Goal: Task Accomplishment & Management: Manage account settings

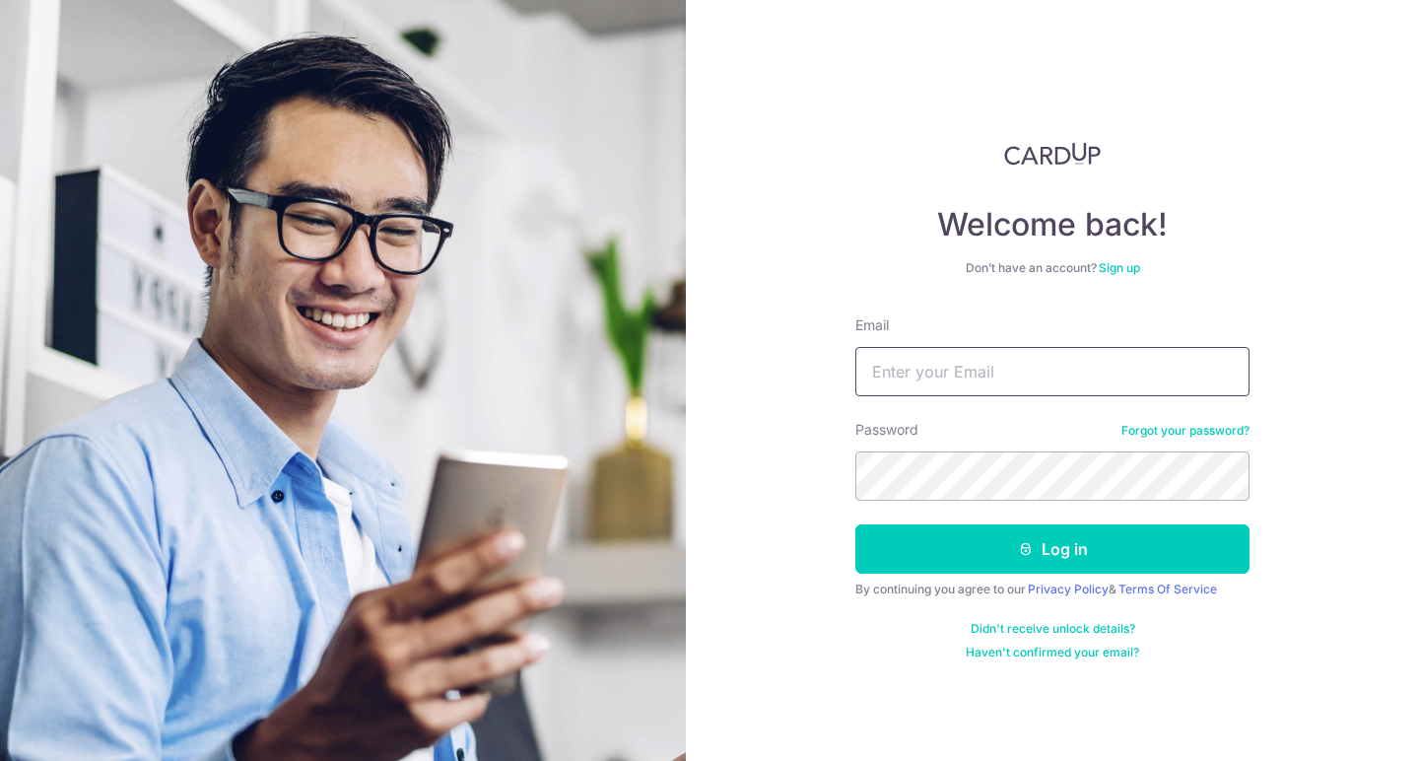
type input "[EMAIL_ADDRESS][DOMAIN_NAME]"
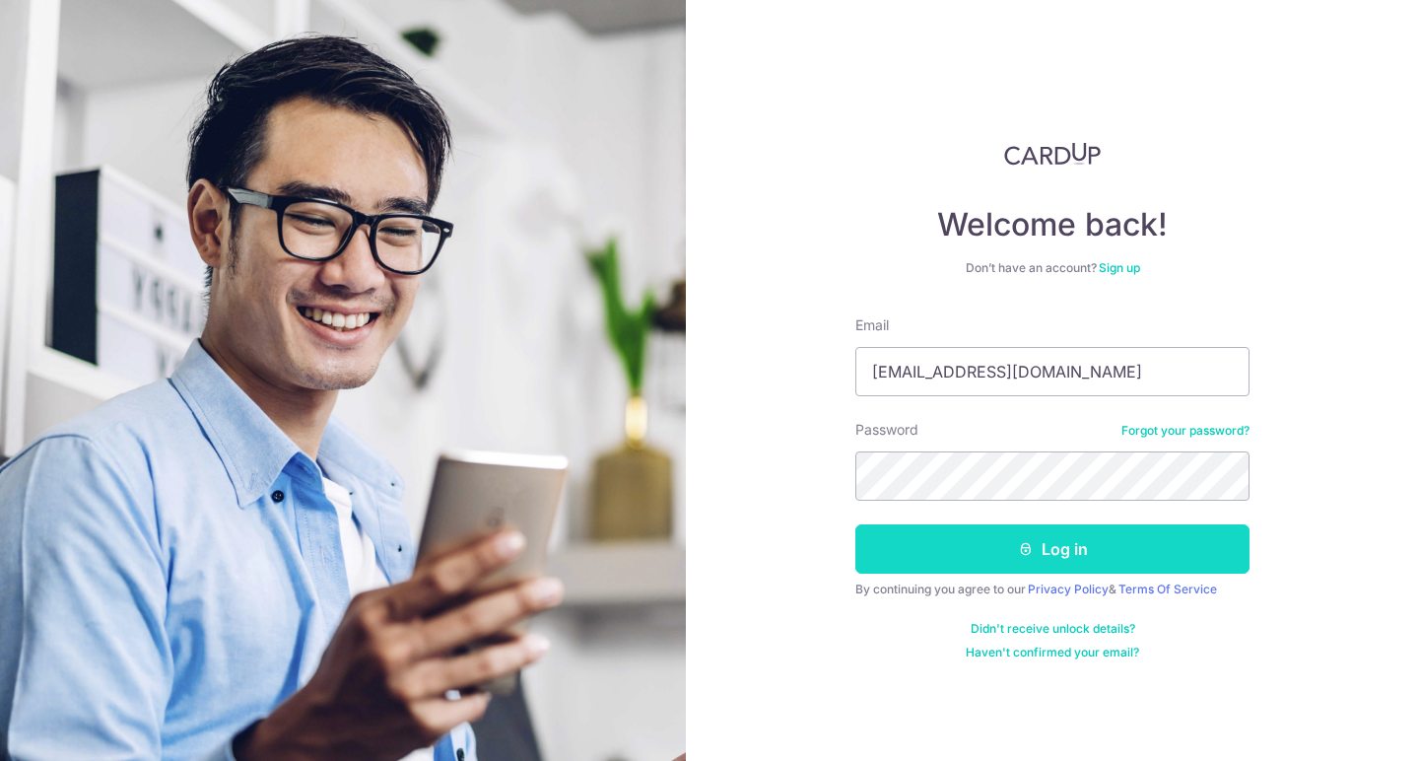
click at [1068, 541] on button "Log in" at bounding box center [1053, 548] width 394 height 49
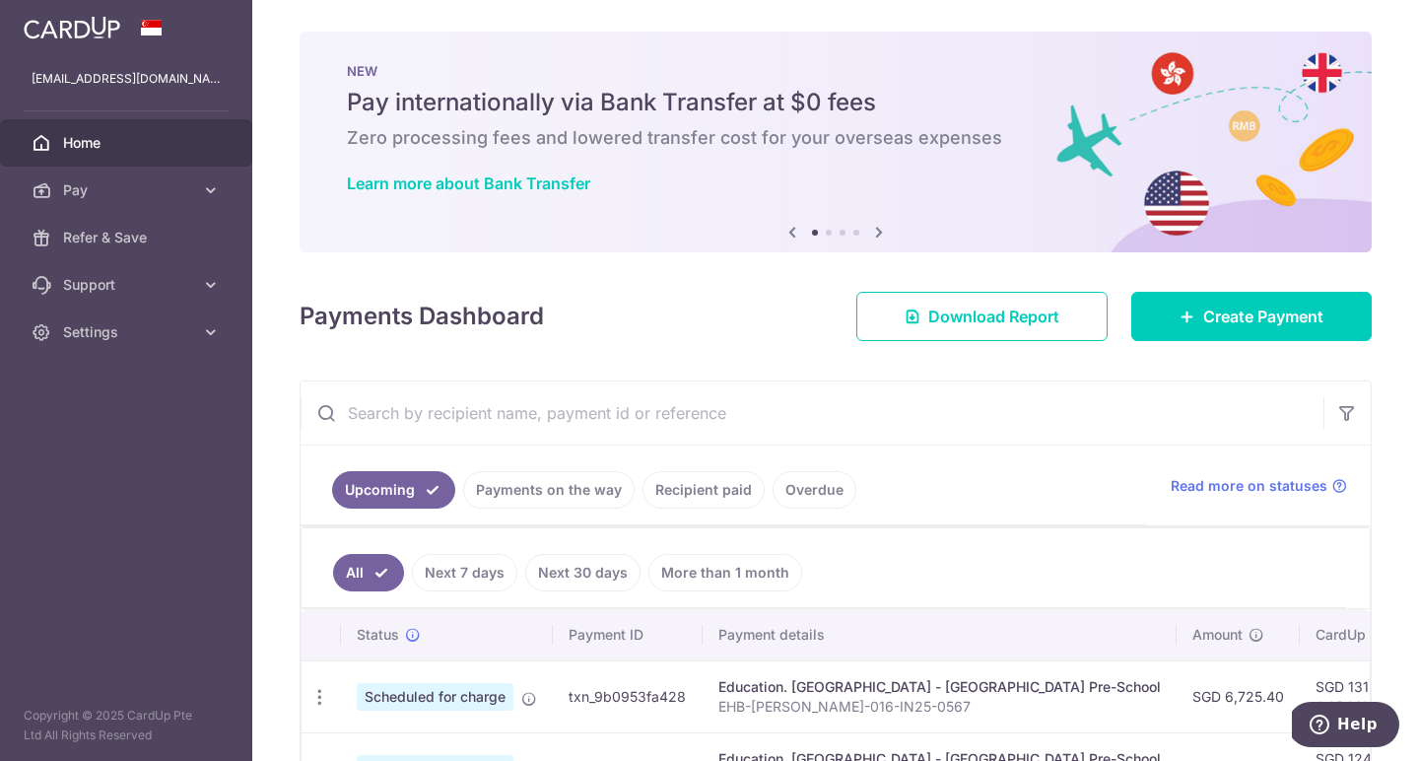
click at [719, 490] on link "Recipient paid" at bounding box center [704, 489] width 122 height 37
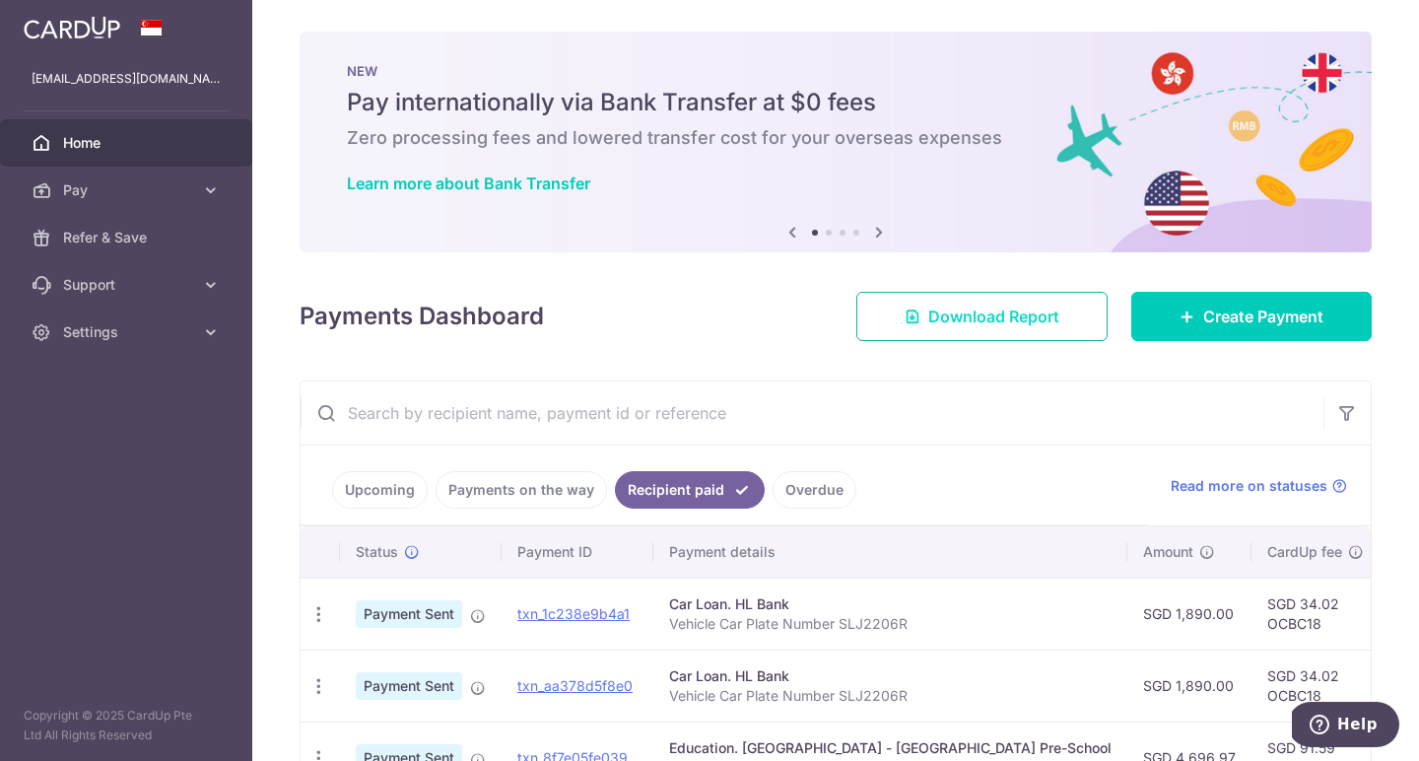
click at [999, 320] on span "Download Report" at bounding box center [994, 317] width 131 height 24
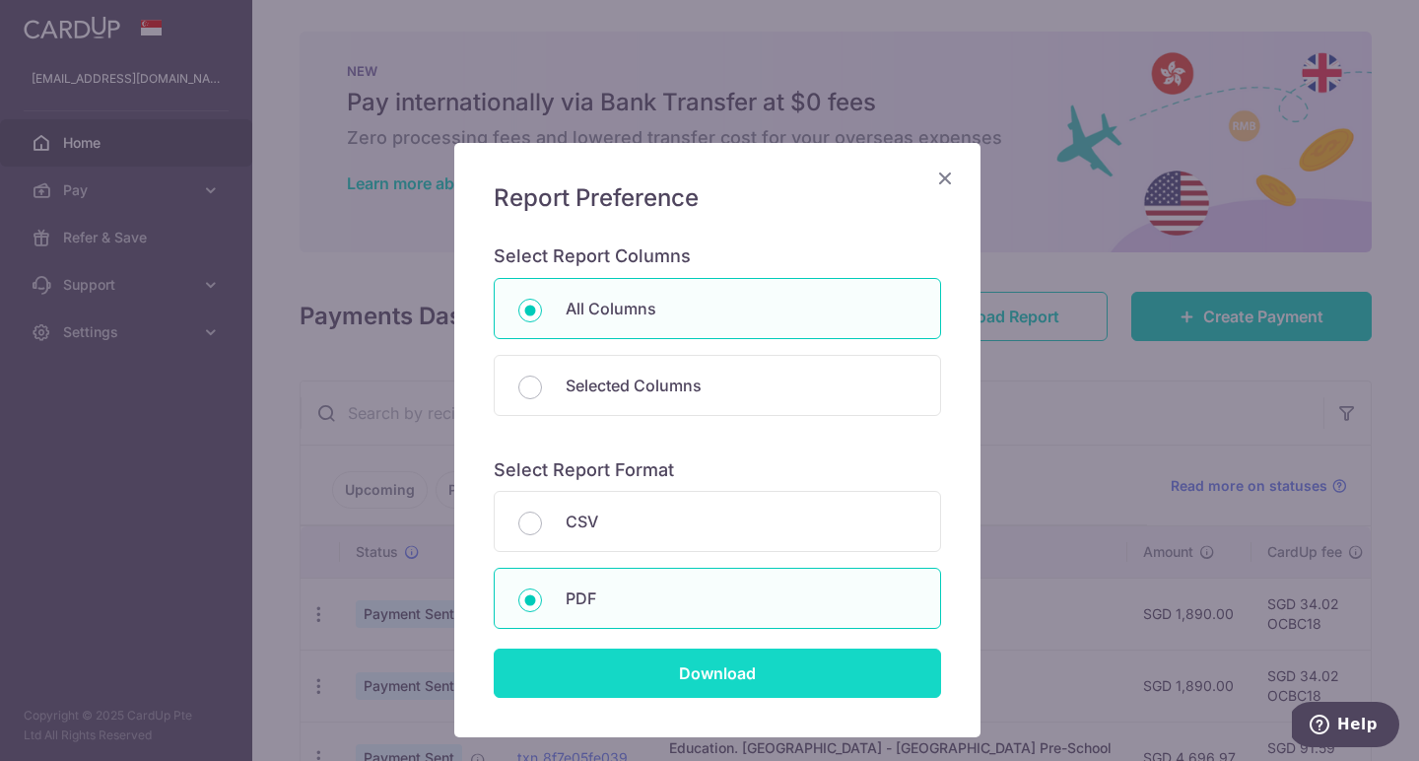
click at [754, 663] on input "Download" at bounding box center [718, 673] width 448 height 49
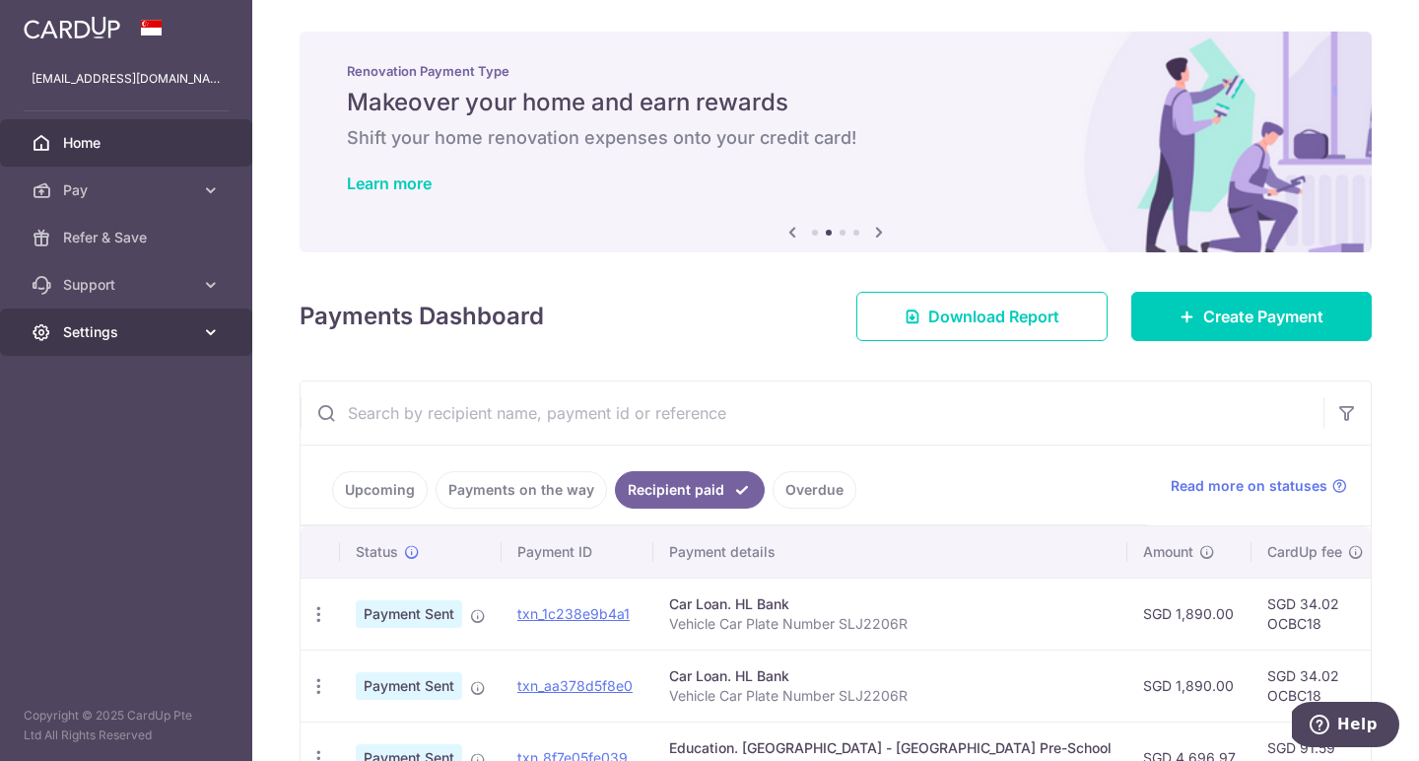
click at [64, 340] on span "Settings" at bounding box center [128, 332] width 130 height 20
click at [579, 482] on link "Payments on the way" at bounding box center [522, 489] width 172 height 37
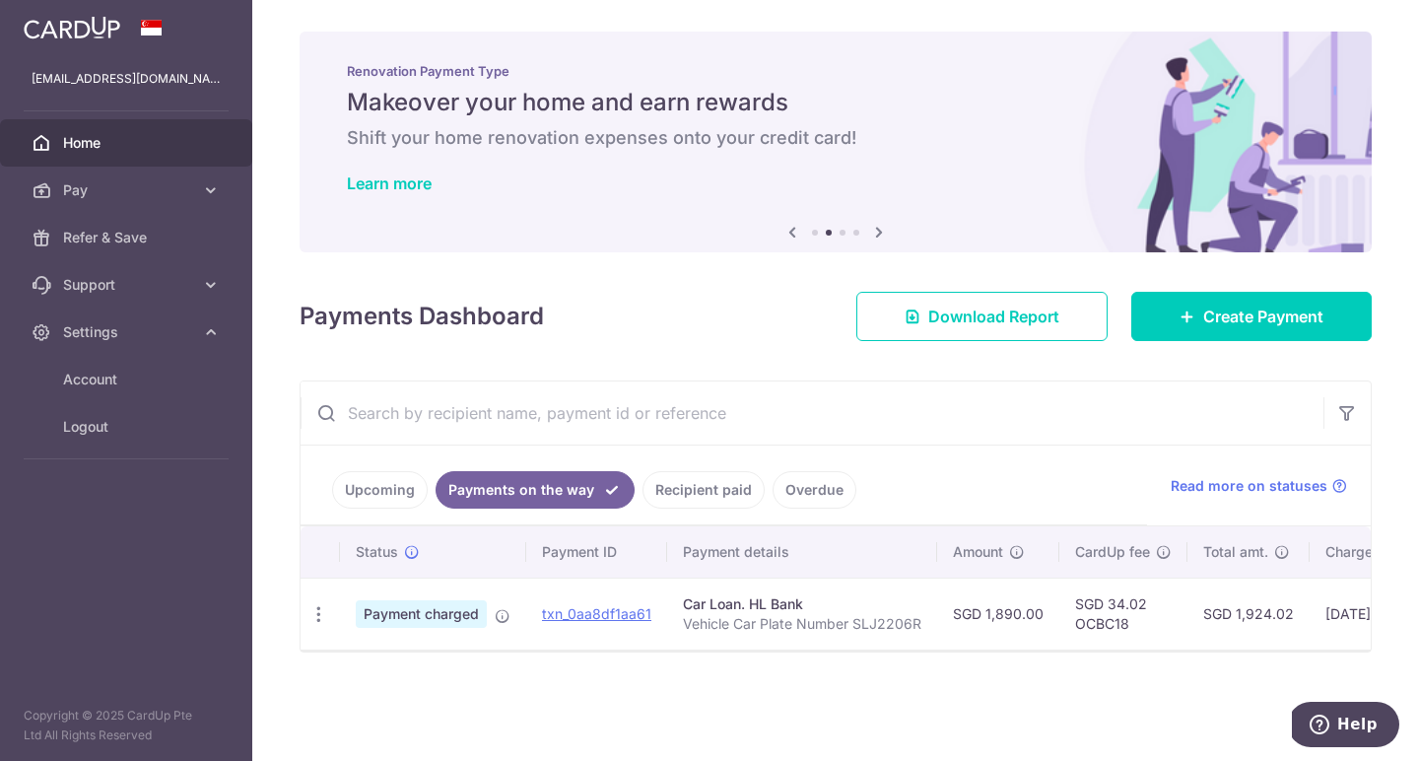
click at [406, 487] on link "Upcoming" at bounding box center [380, 489] width 96 height 37
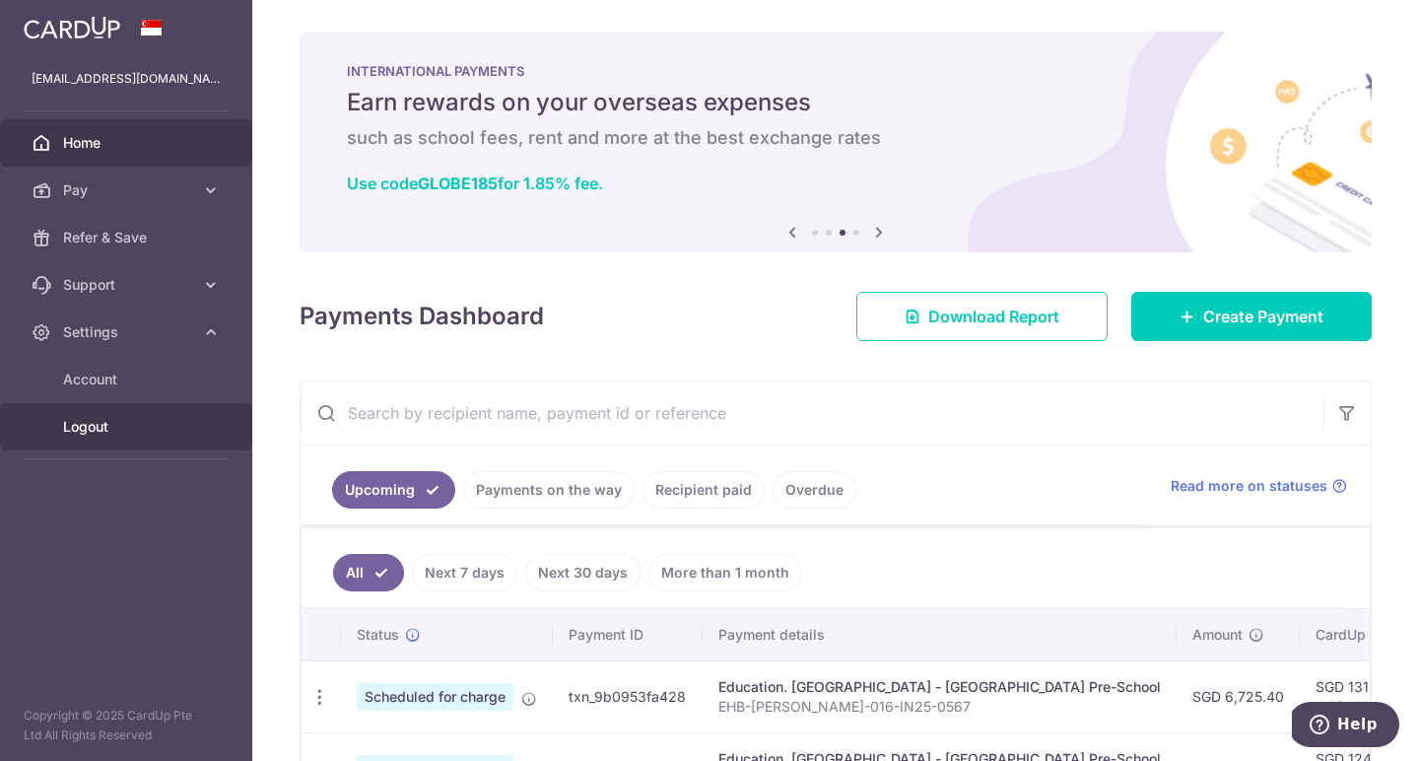
click at [108, 431] on span "Logout" at bounding box center [128, 427] width 130 height 20
